Goal: Contribute content: Add original content to the website for others to see

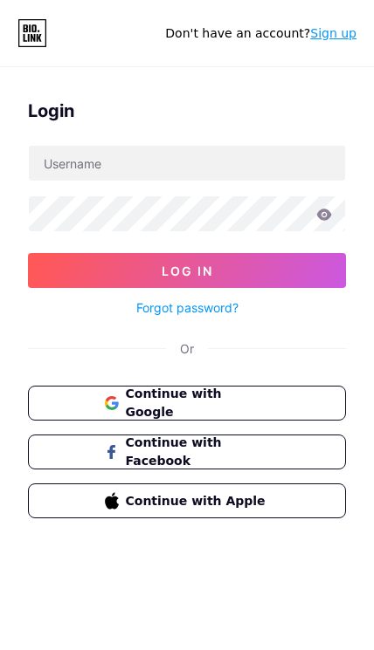
click at [296, 405] on button "Continue with Google" at bounding box center [187, 403] width 318 height 35
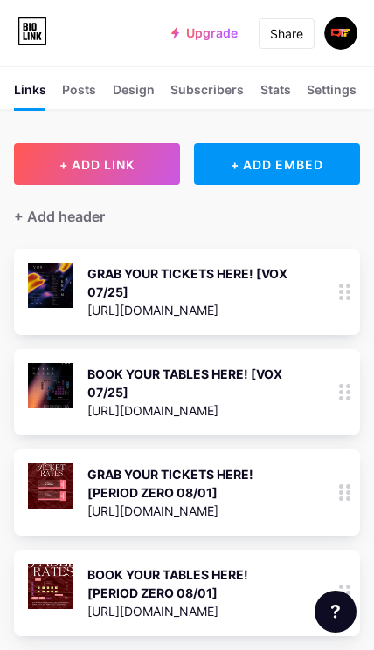
click at [347, 286] on circle at bounding box center [348, 286] width 4 height 4
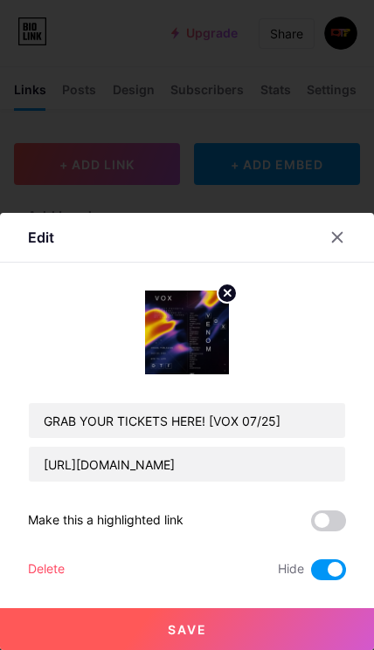
click at [338, 248] on div at bounding box center [336, 237] width 31 height 31
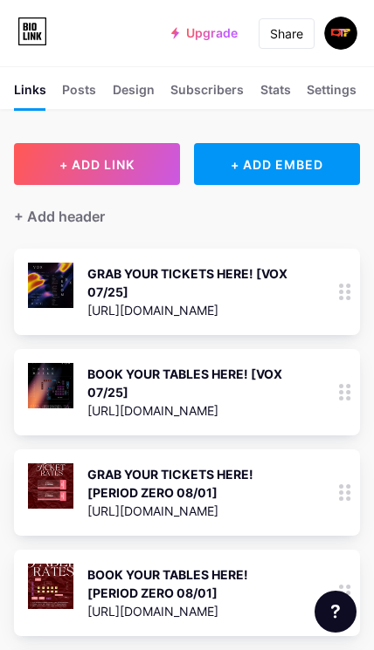
click at [338, 487] on div at bounding box center [345, 493] width 30 height 86
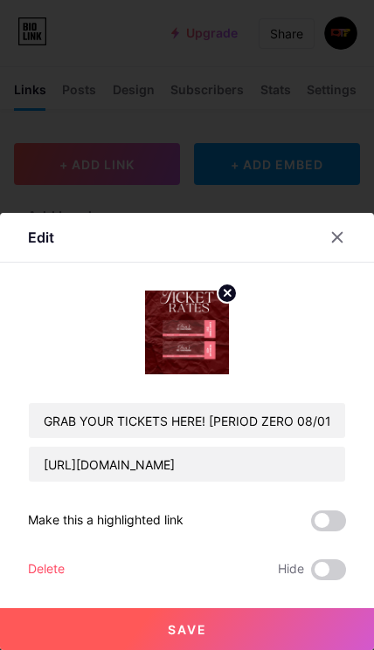
click at [320, 562] on span at bounding box center [328, 570] width 35 height 21
click at [311, 574] on input "checkbox" at bounding box center [311, 574] width 0 height 0
click at [294, 636] on button "Save" at bounding box center [187, 630] width 374 height 42
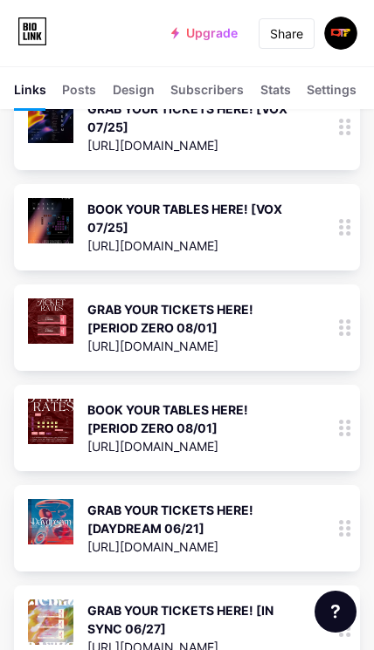
scroll to position [164, 0]
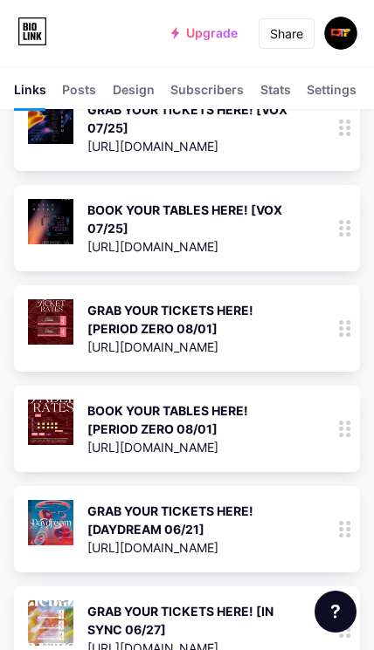
click at [342, 436] on circle at bounding box center [341, 435] width 4 height 4
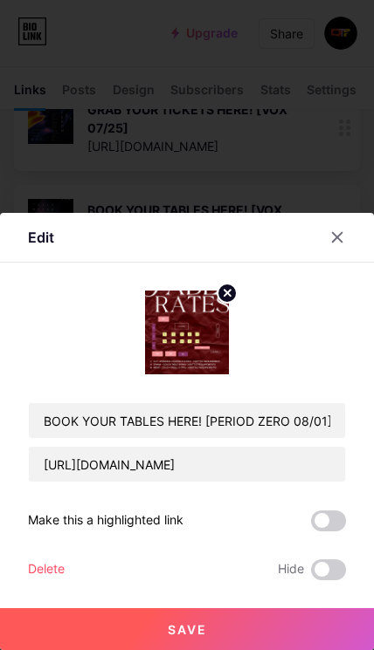
click at [333, 581] on span at bounding box center [328, 570] width 35 height 21
click at [311, 574] on input "checkbox" at bounding box center [311, 574] width 0 height 0
click at [301, 650] on button "Save" at bounding box center [187, 630] width 374 height 42
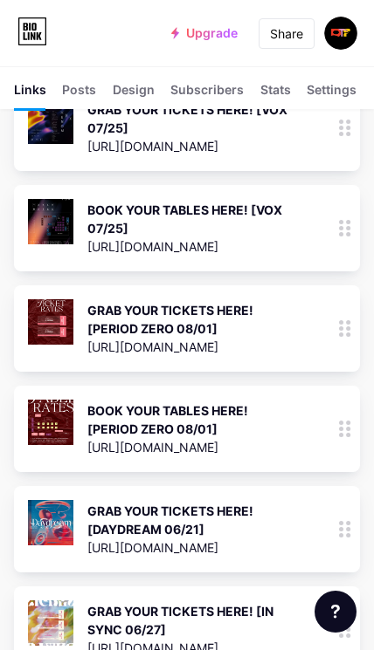
click at [339, 533] on icon at bounding box center [345, 529] width 12 height 17
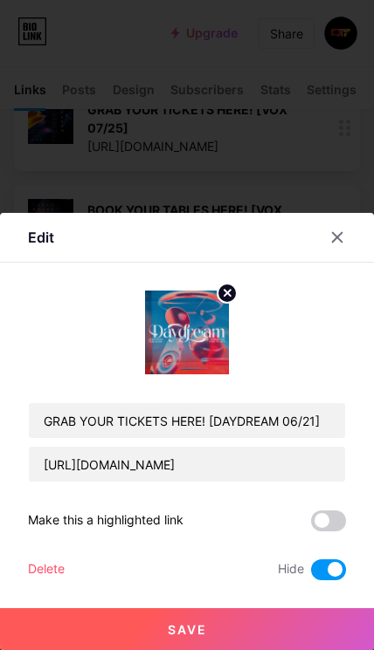
click at [340, 244] on icon at bounding box center [337, 237] width 14 height 14
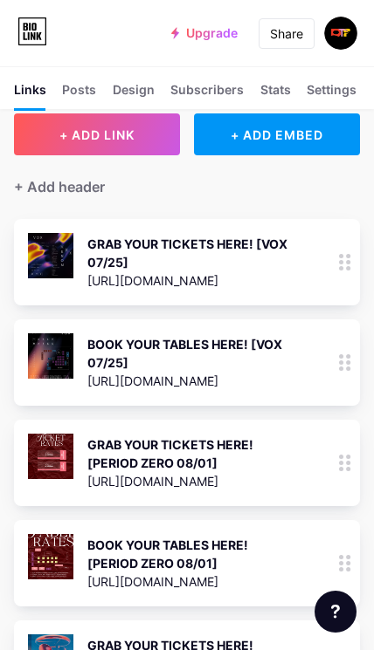
scroll to position [0, 0]
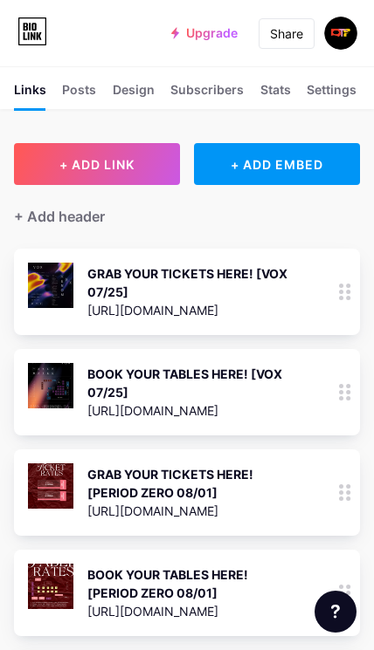
click at [151, 160] on button "+ ADD LINK" at bounding box center [97, 164] width 166 height 42
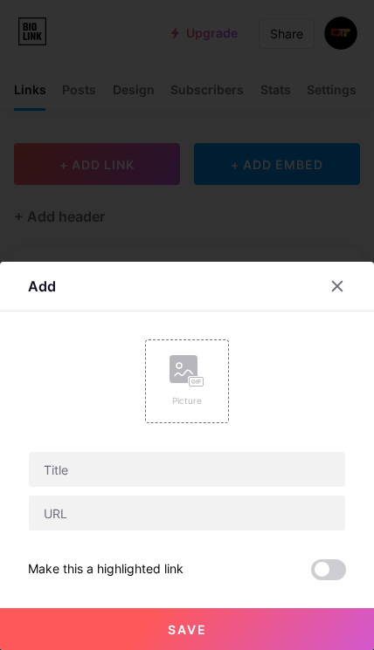
click at [182, 402] on div "Picture" at bounding box center [186, 401] width 35 height 13
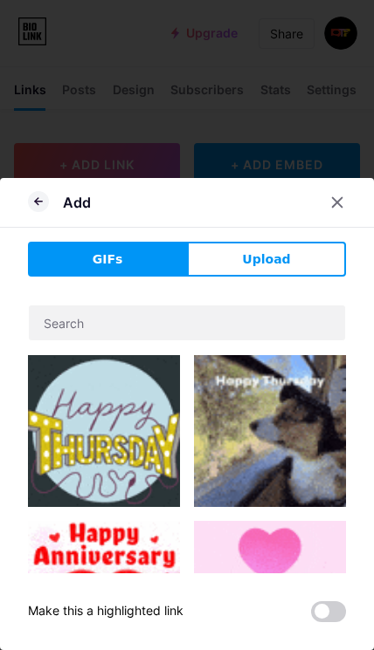
click at [243, 254] on button "Upload" at bounding box center [266, 259] width 159 height 35
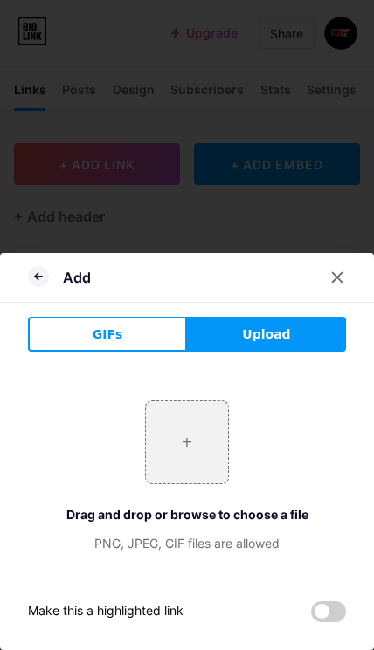
click at [195, 437] on input "file" at bounding box center [187, 443] width 82 height 82
type input "C:\fakepath\50920cd47b47a7423995ecc346fe281e.jpeg"
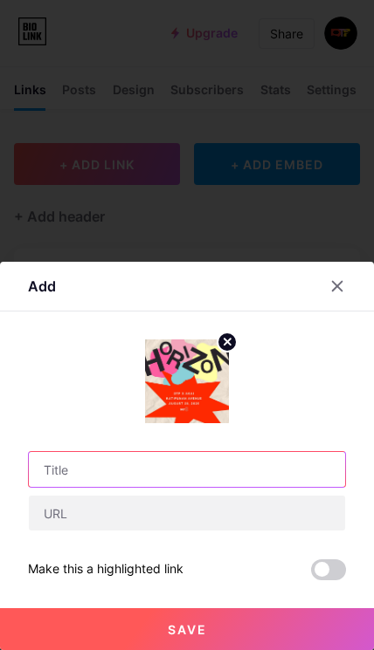
click at [294, 465] on input "text" at bounding box center [187, 469] width 316 height 35
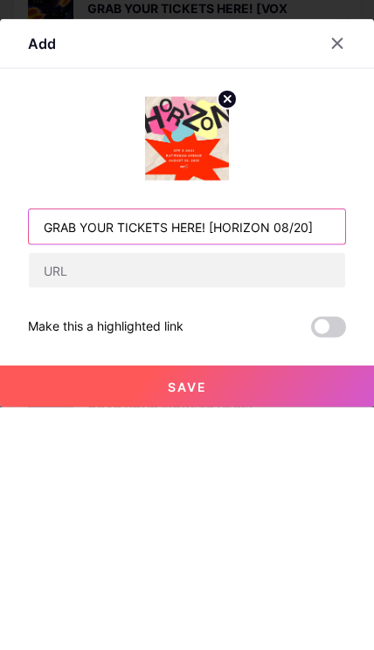
type input "GRAB YOUR TICKETS HERE! [HORIZON 08/20]"
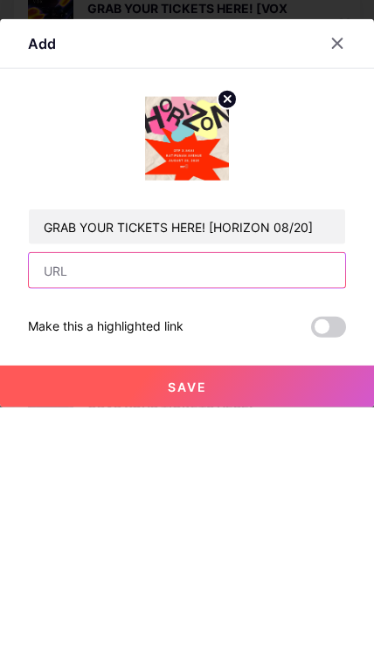
click at [309, 496] on input "text" at bounding box center [187, 513] width 316 height 35
click at [60, 496] on input "text" at bounding box center [187, 513] width 316 height 35
paste input "https://tally.so/r/woPDLM"
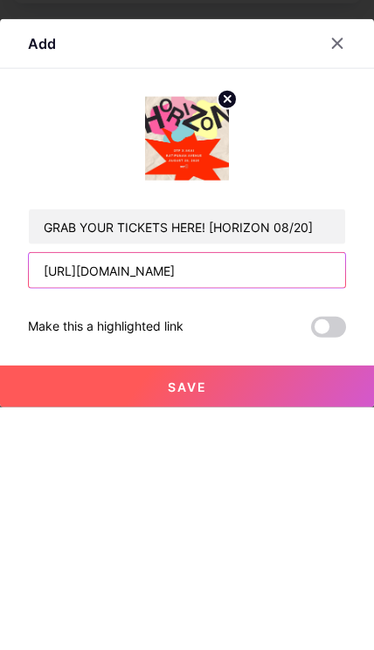
type input "https://tally.so/r/woPDLM"
click at [337, 609] on button "Save" at bounding box center [187, 630] width 374 height 42
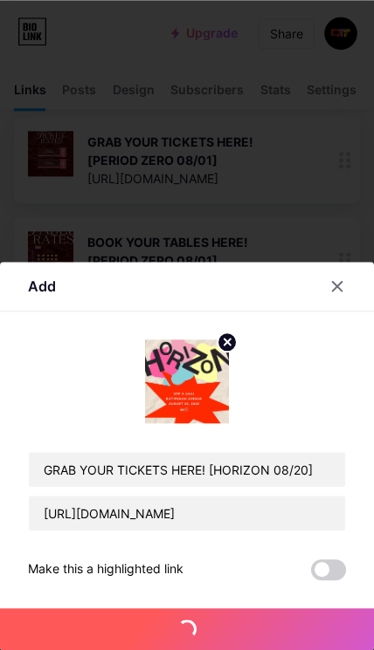
scroll to position [333, 0]
